Goal: Transaction & Acquisition: Purchase product/service

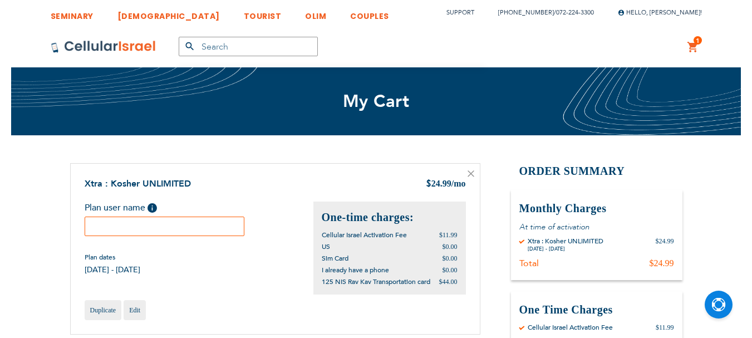
scroll to position [7, 0]
click at [178, 225] on input "text" at bounding box center [165, 226] width 160 height 19
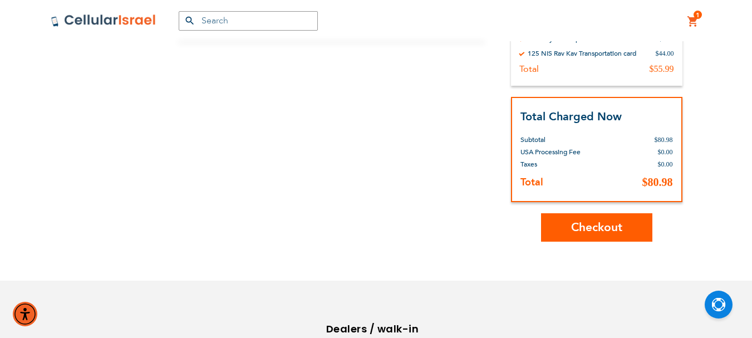
scroll to position [334, 0]
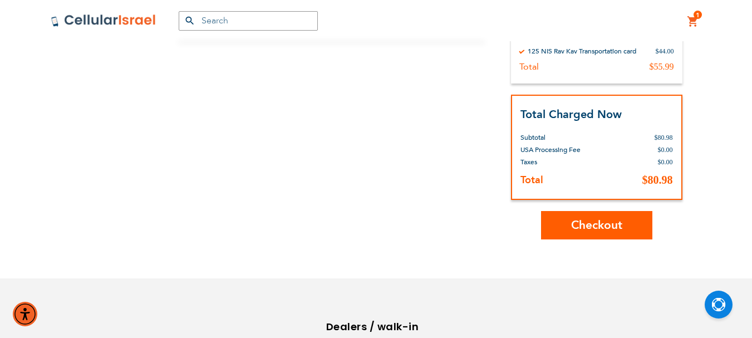
type input "[PERSON_NAME]"
click at [597, 227] on span "Checkout" at bounding box center [596, 225] width 51 height 16
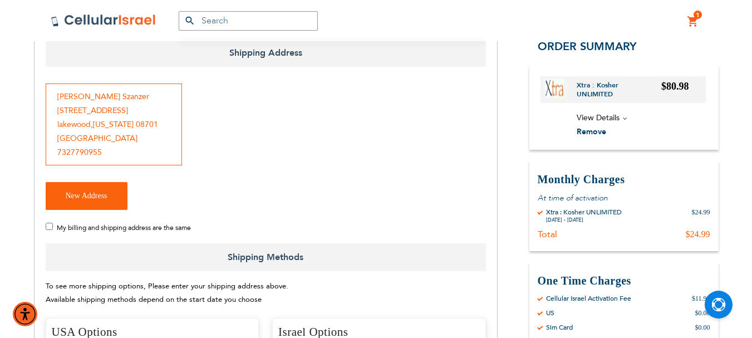
scroll to position [167, 0]
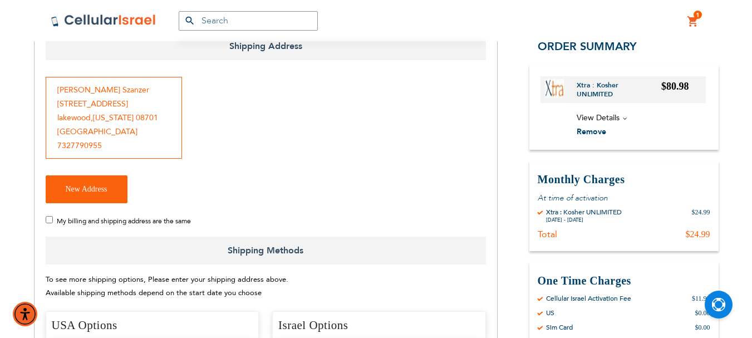
click at [47, 218] on input "My billing and shipping address are the same" at bounding box center [49, 219] width 7 height 7
checkbox input "true"
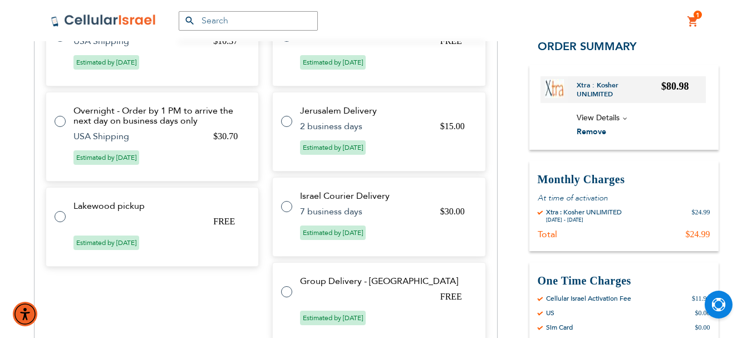
scroll to position [501, 0]
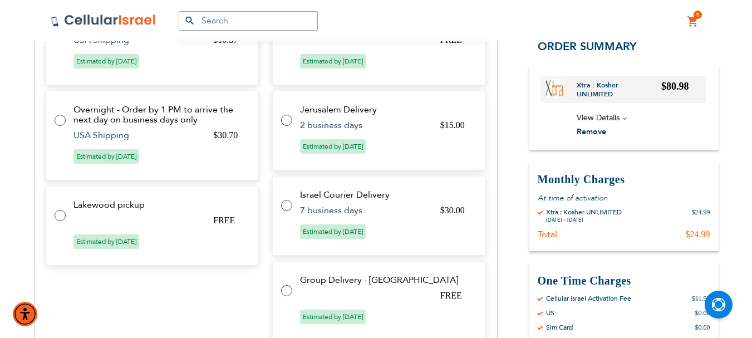
click at [60, 209] on label at bounding box center [66, 209] width 22 height 0
radio input "true"
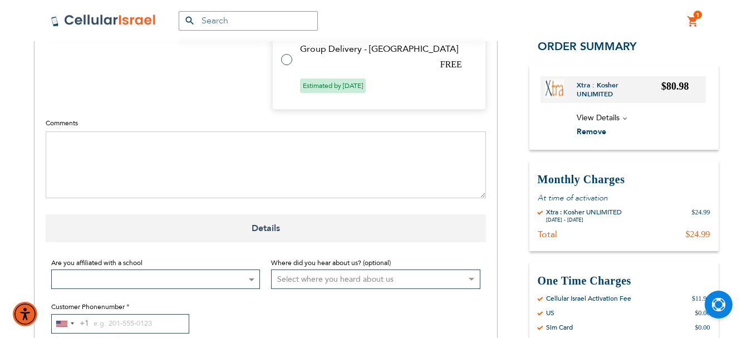
scroll to position [830, 0]
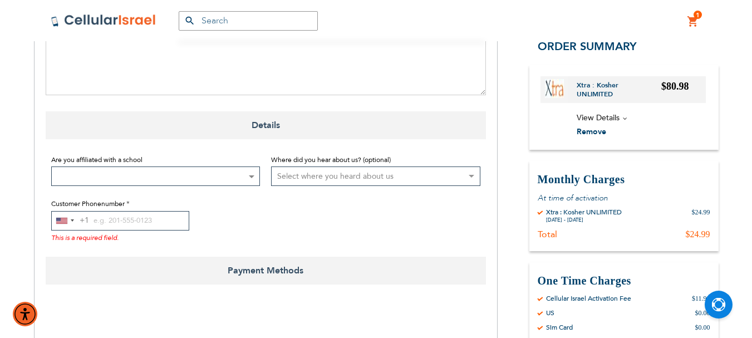
click at [252, 174] on span at bounding box center [251, 176] width 11 height 18
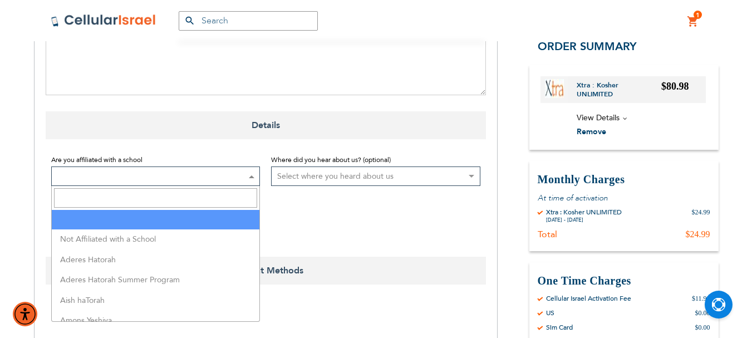
click at [156, 202] on input "Search" at bounding box center [156, 197] width 204 height 19
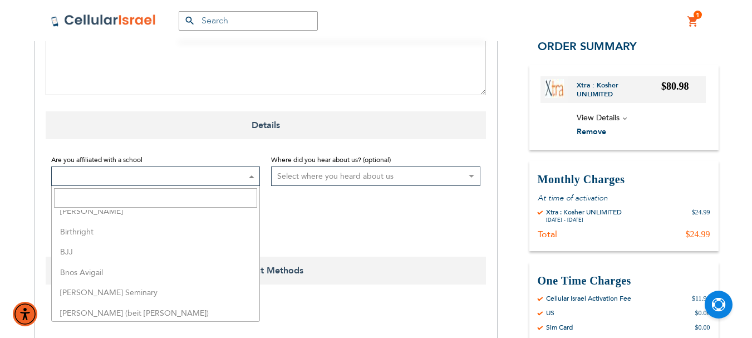
scroll to position [445, 0]
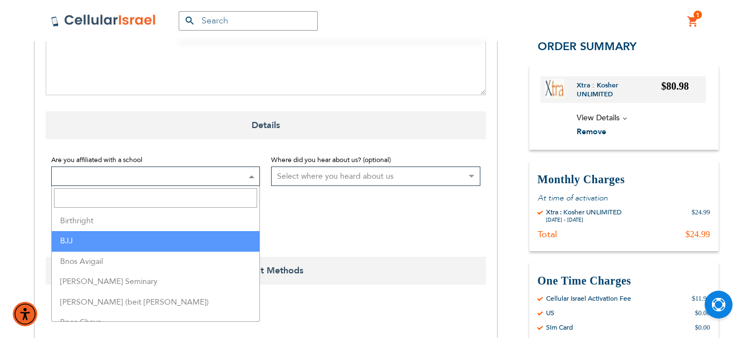
select select "15"
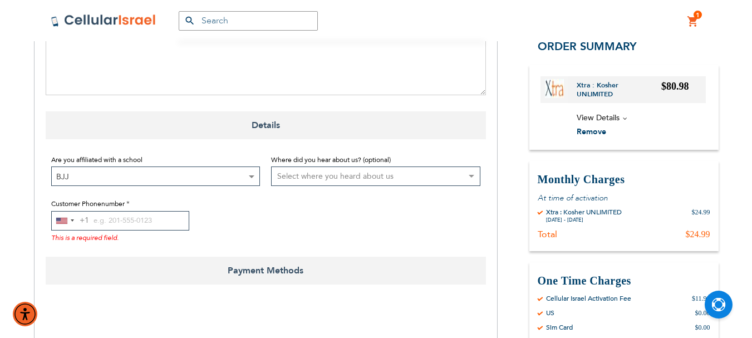
click at [472, 175] on select "Select where you heard about us Existing Customer Friend Other School/Group BP …" at bounding box center [375, 175] width 209 height 19
select select "1"
click at [271, 166] on select "Select where you heard about us Existing Customer Friend Other School/Group BP …" at bounding box center [375, 175] width 209 height 19
click at [99, 221] on input "Customer Phonenumber" at bounding box center [120, 220] width 138 height 19
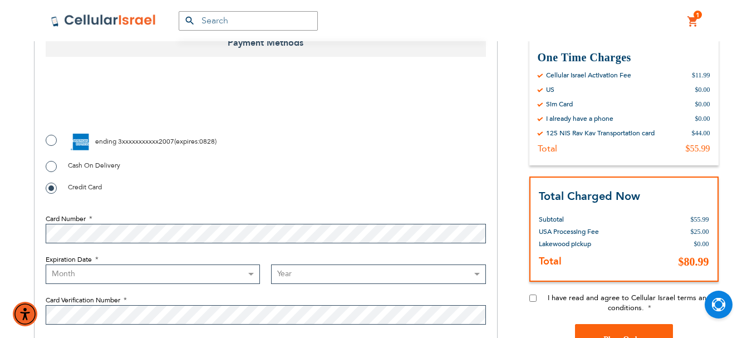
scroll to position [1052, 0]
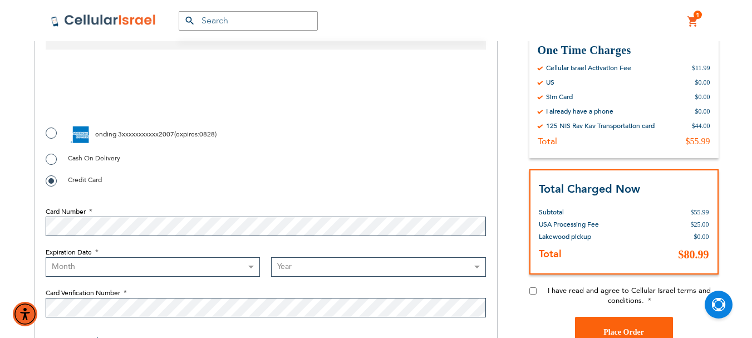
type input "732-779-0955"
click at [532, 290] on input "I have read and agree to Cellular Israel terms and conditions." at bounding box center [533, 290] width 7 height 7
checkbox input "true"
click at [251, 262] on select "Month 01 - January 02 - February 03 - March 04 - April 05 - May 06 - June 07 - …" at bounding box center [153, 266] width 215 height 19
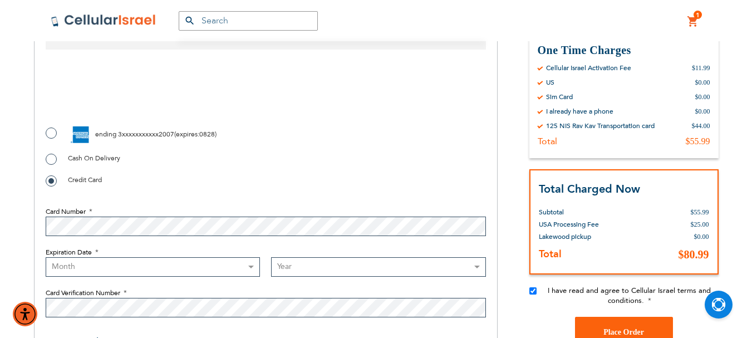
select select "10"
click at [46, 257] on select "Month 01 - January 02 - February 03 - March 04 - April 05 - May 06 - June 07 - …" at bounding box center [153, 266] width 215 height 19
click at [295, 268] on select "Year 2025 2026 2027 2028 2029 2030 2031 2032 2033 2034 2035 2036 2037 2038 2039…" at bounding box center [378, 266] width 215 height 19
select select "2029"
click at [271, 257] on select "Year 2025 2026 2027 2028 2029 2030 2031 2032 2033 2034 2035 2036 2037 2038 2039…" at bounding box center [378, 266] width 215 height 19
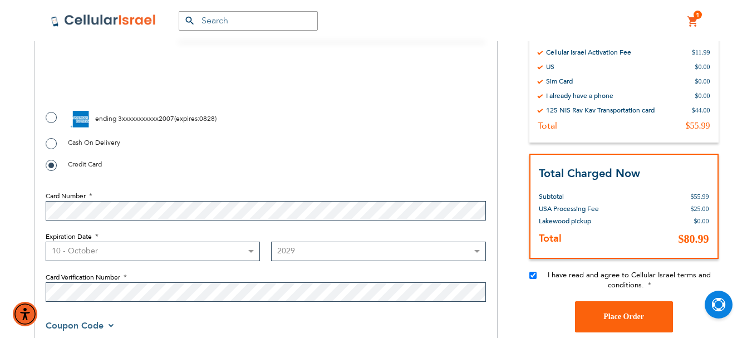
scroll to position [1049, 0]
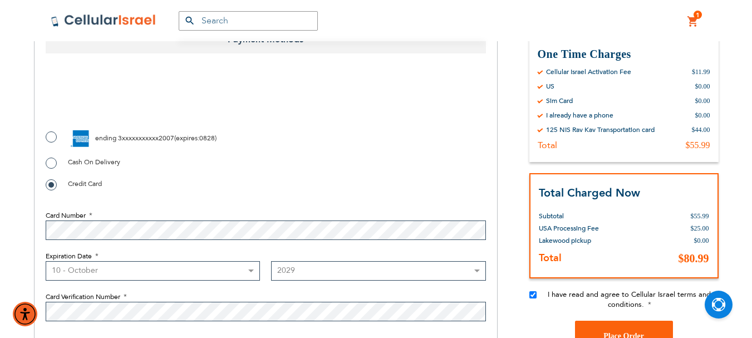
checkbox input "true"
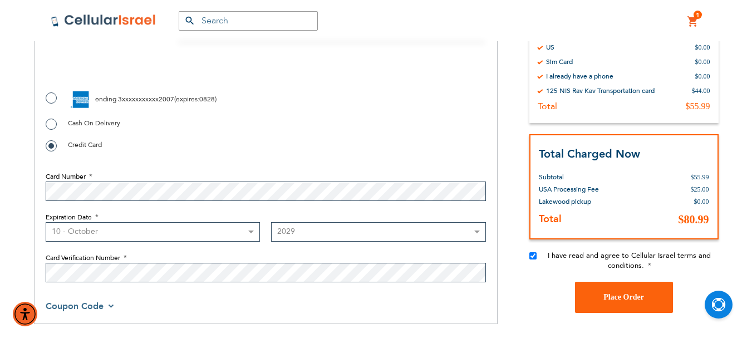
scroll to position [1104, 0]
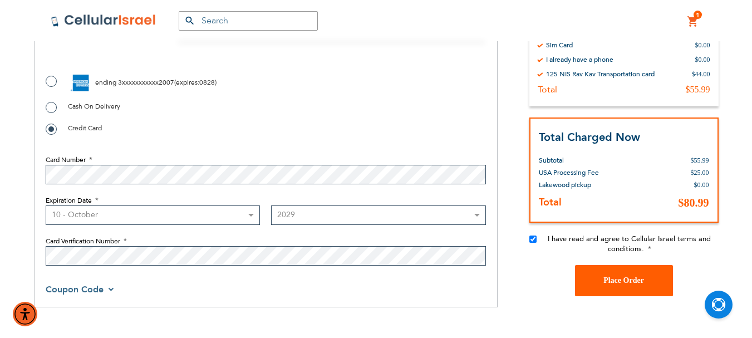
click at [634, 276] on button "Place Order" at bounding box center [624, 280] width 98 height 31
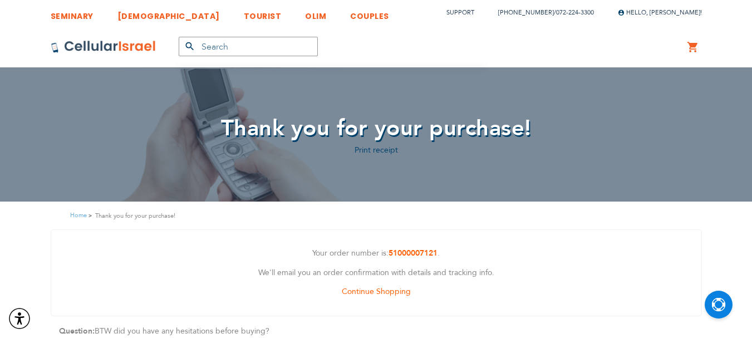
scroll to position [7, 0]
